Goal: Task Accomplishment & Management: Manage account settings

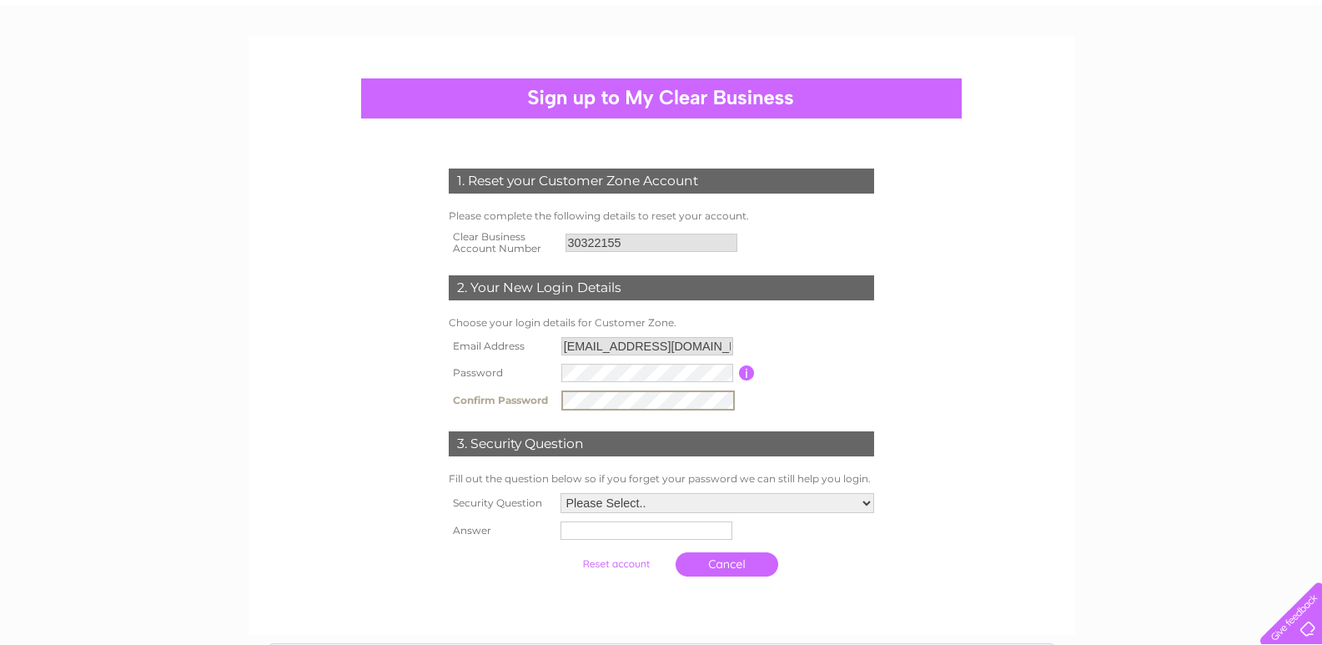
scroll to position [250, 0]
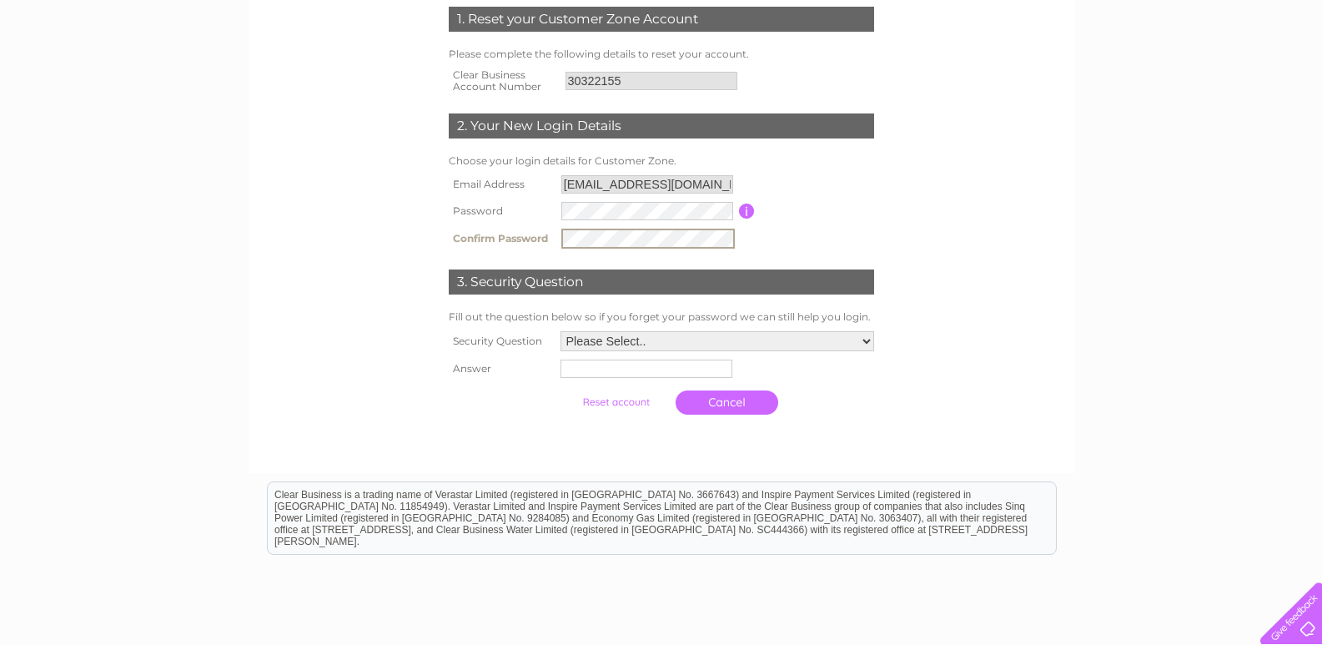
click at [652, 338] on select "Please Select.. In what town or city was your first job? In what town or city d…" at bounding box center [717, 341] width 314 height 20
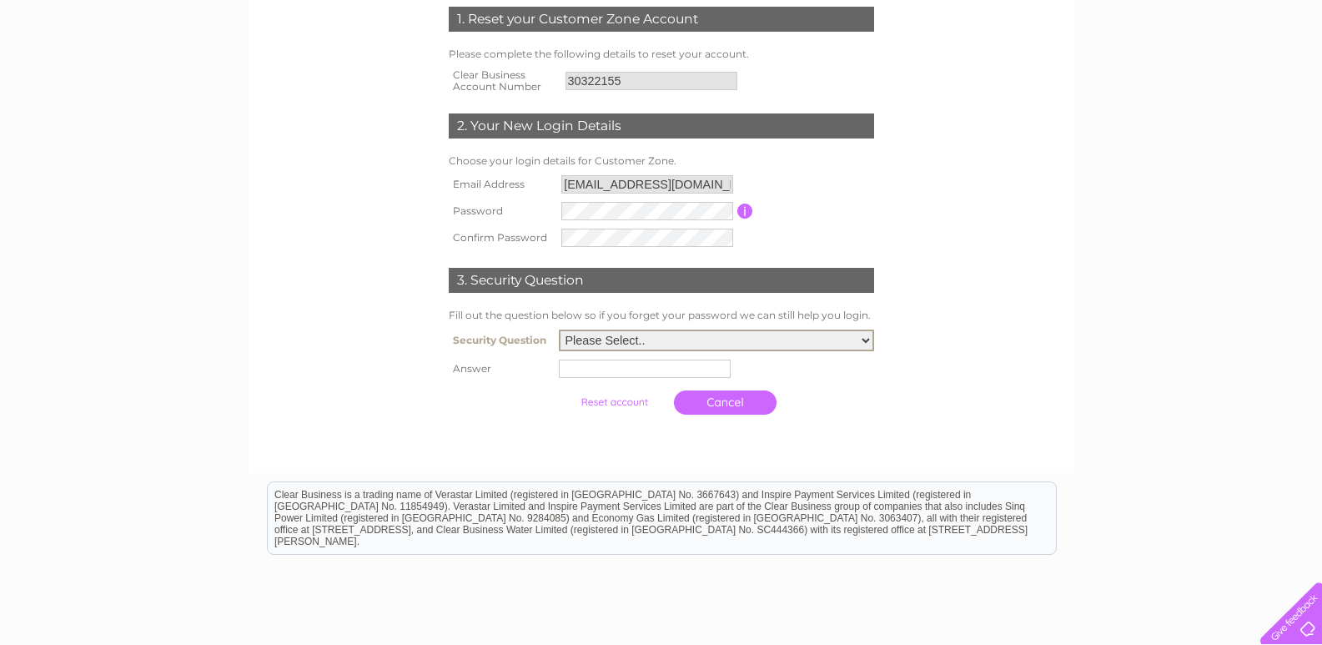
click at [589, 346] on select "Please Select.. In what town or city was your first job? In what town or city d…" at bounding box center [716, 340] width 315 height 22
select select "1"
click at [559, 330] on select "Please Select.. In what town or city was your first job? In what town or city d…" at bounding box center [716, 340] width 315 height 22
click at [614, 376] on input "text" at bounding box center [646, 368] width 173 height 20
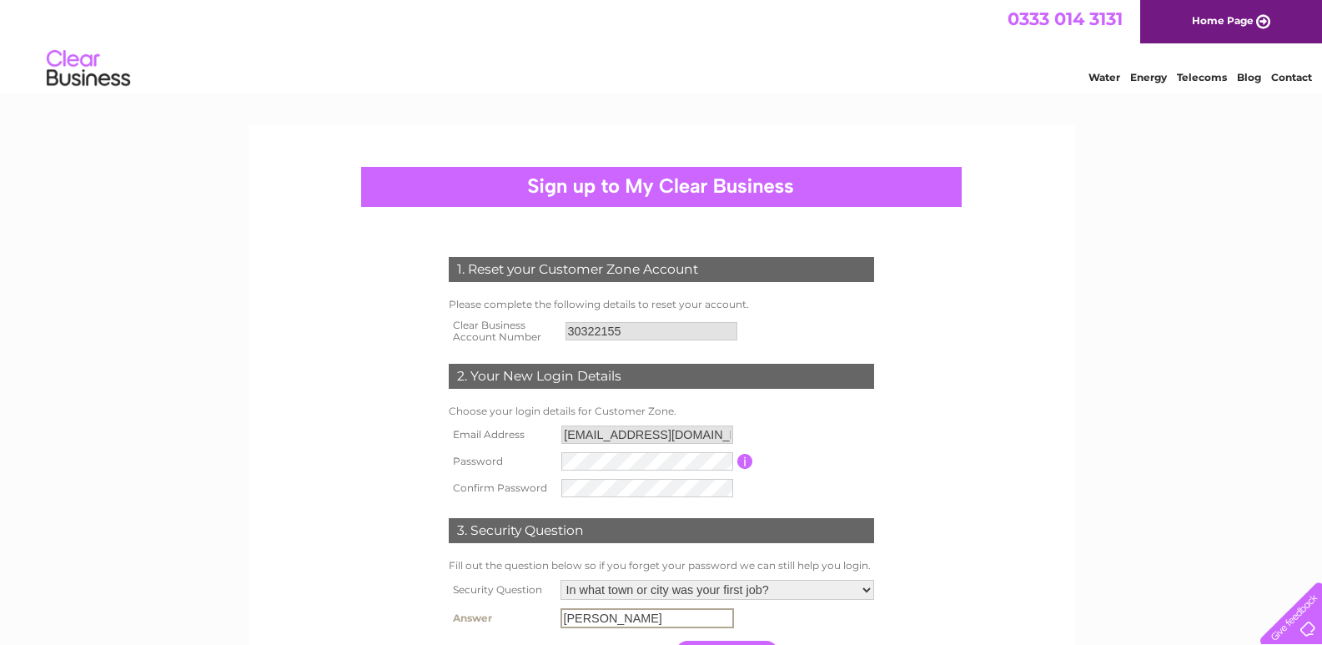
scroll to position [375, 0]
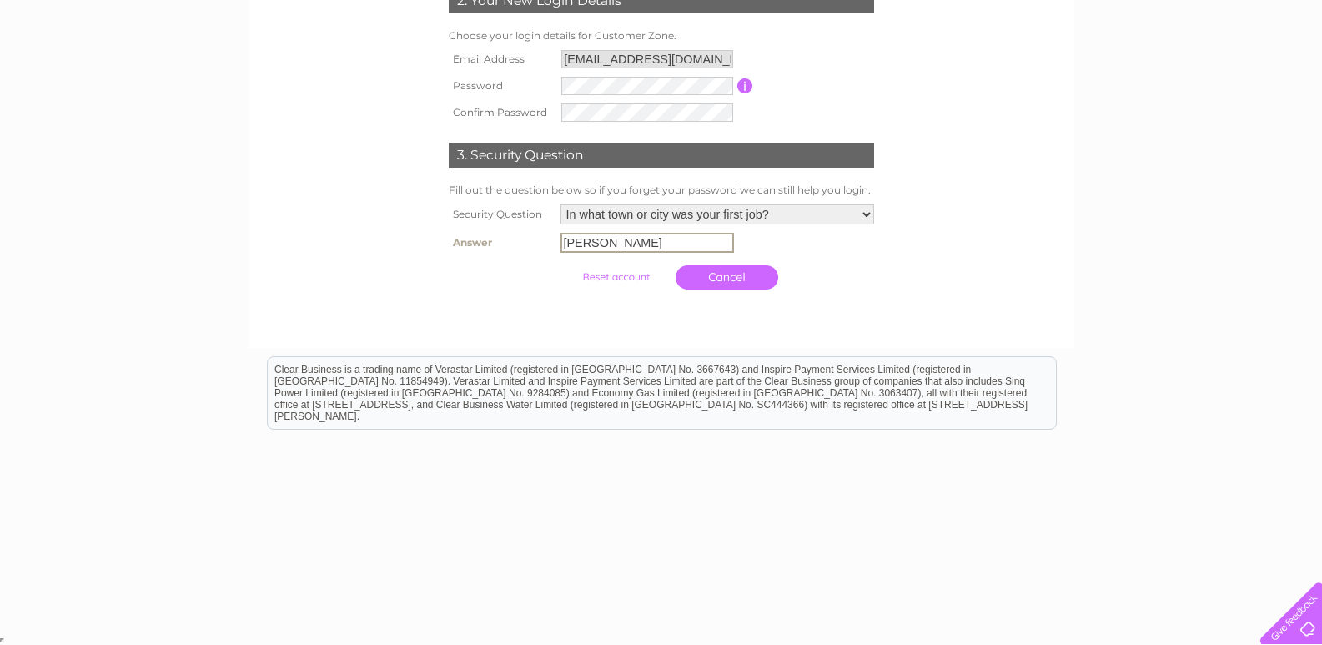
type input "Thornhill"
click at [637, 278] on input "submit" at bounding box center [615, 276] width 103 height 23
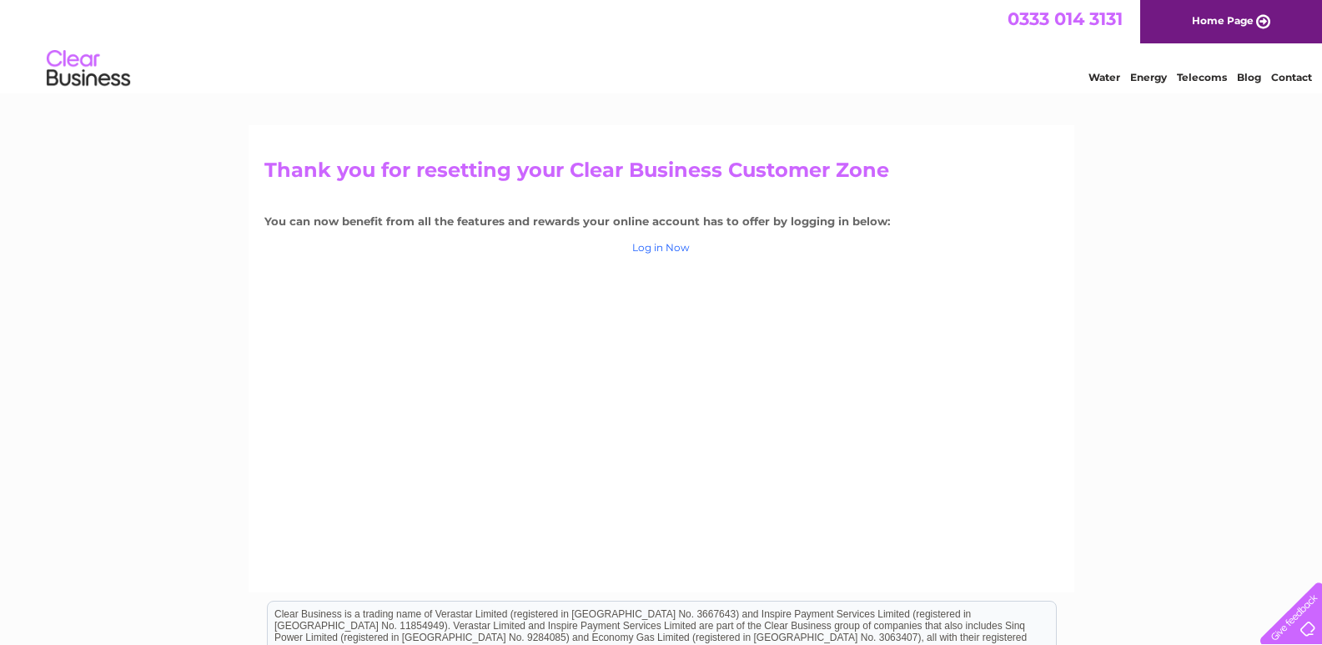
click at [665, 248] on link "Log in Now" at bounding box center [661, 247] width 58 height 13
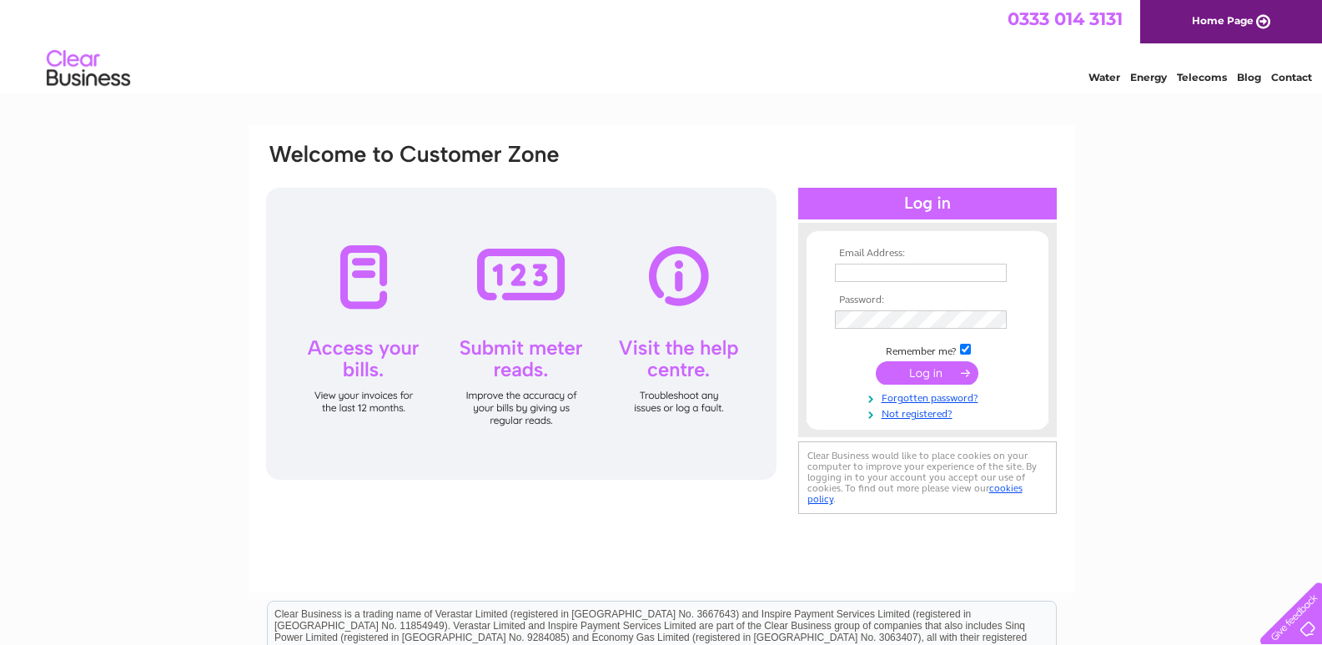
type input "info@thornhilldentalpractice.co.uk"
click at [926, 378] on input "submit" at bounding box center [926, 372] width 103 height 23
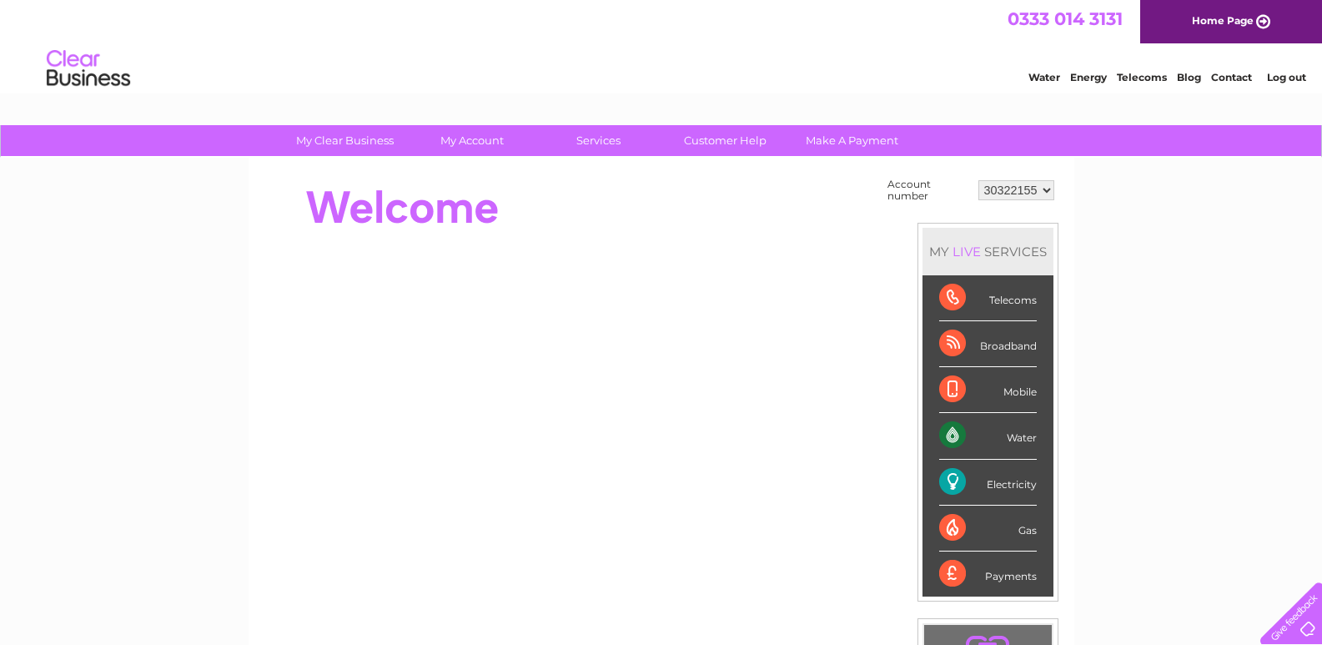
click at [1284, 76] on link "Log out" at bounding box center [1286, 77] width 39 height 13
